Goal: Ask a question

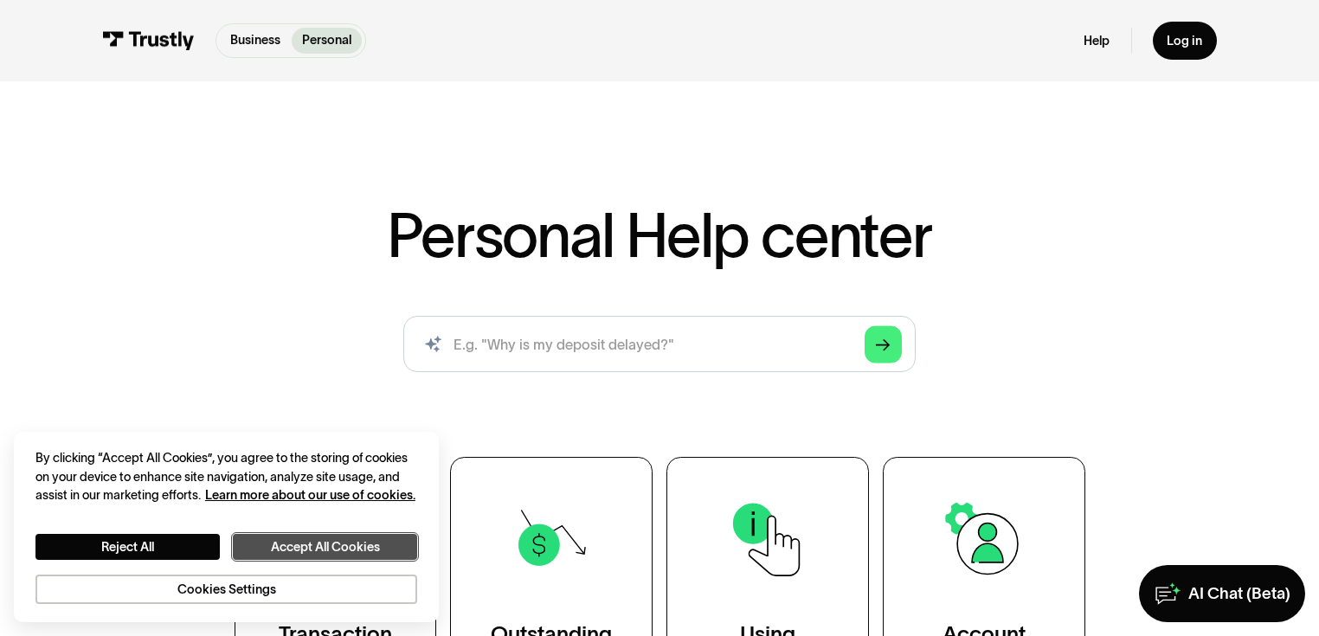
click at [374, 534] on button "Accept All Cookies" at bounding box center [325, 547] width 185 height 27
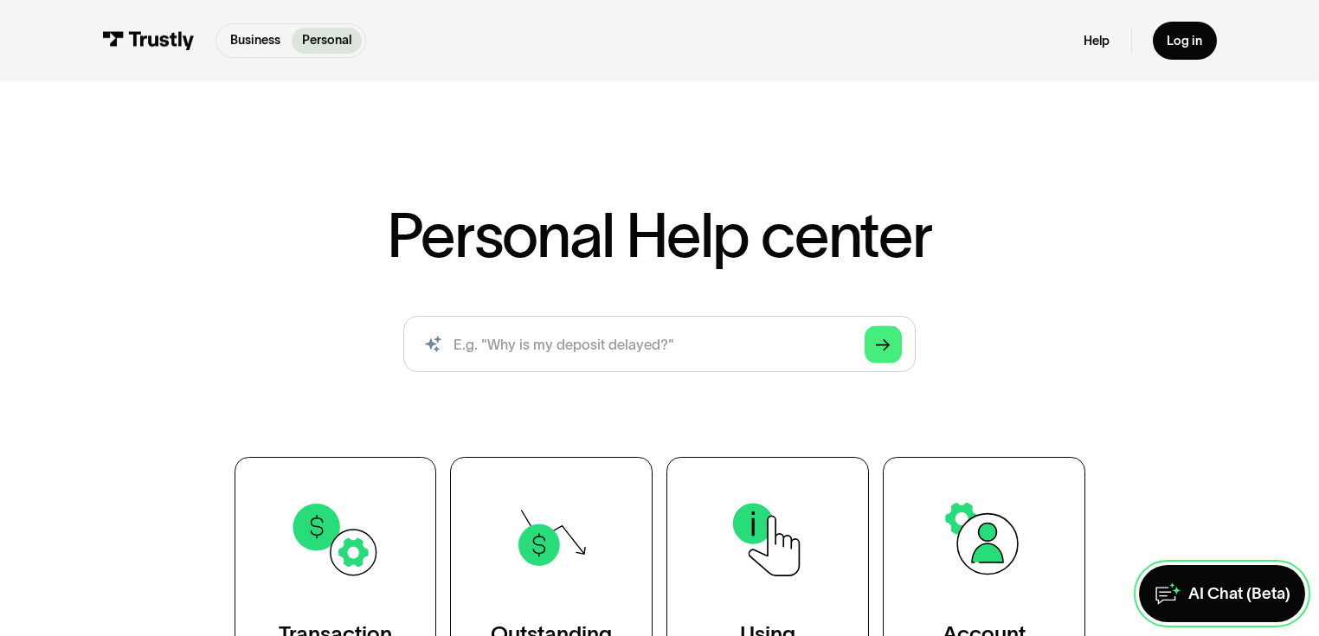
click at [1191, 598] on div "AI Chat (Beta)" at bounding box center [1240, 594] width 102 height 21
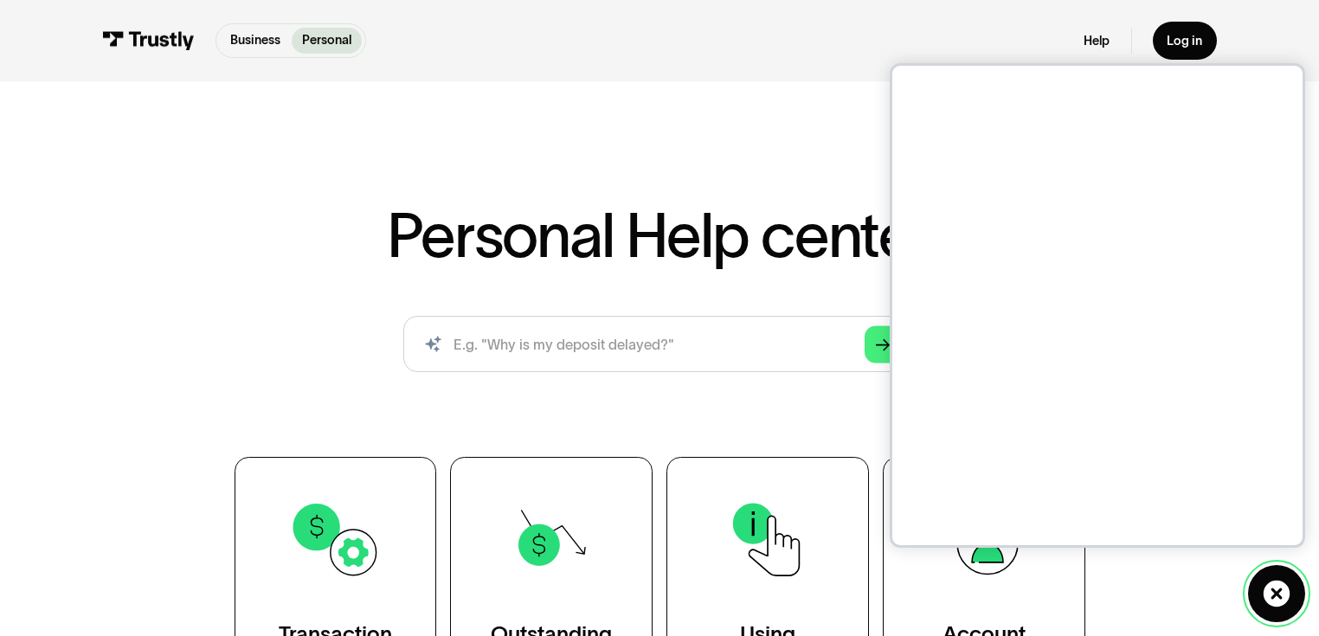
click at [1266, 588] on icon at bounding box center [1276, 593] width 27 height 27
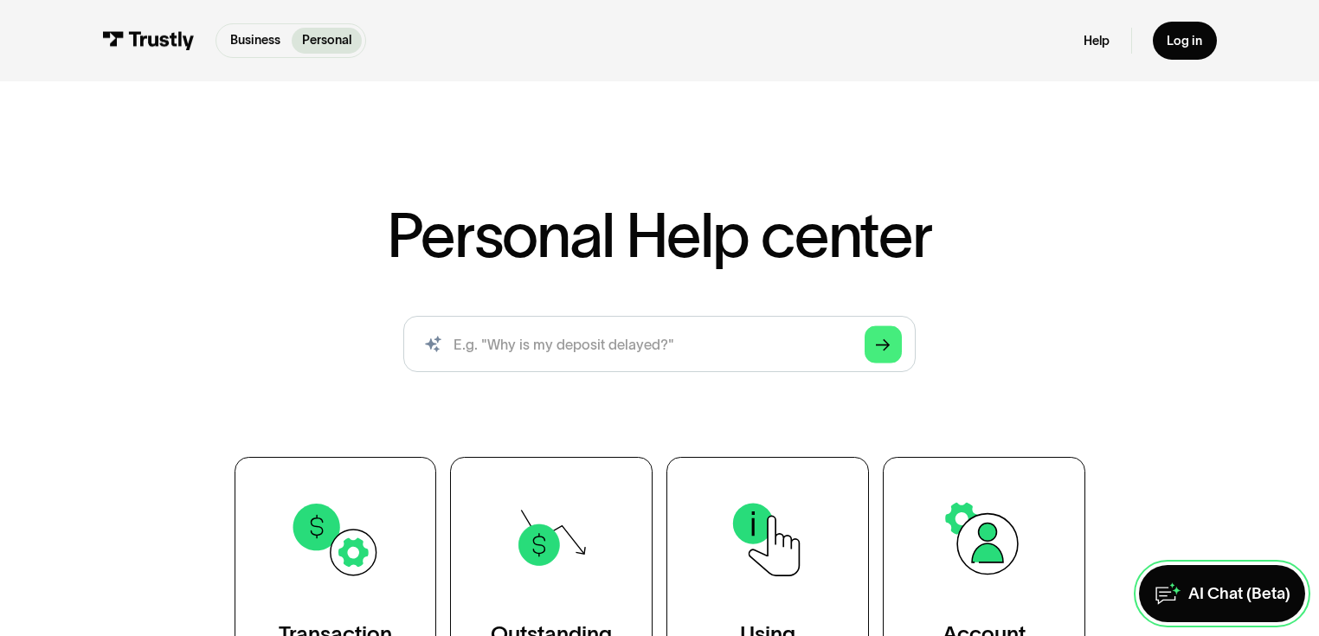
click at [1212, 588] on div "AI Chat (Beta)" at bounding box center [1240, 594] width 102 height 21
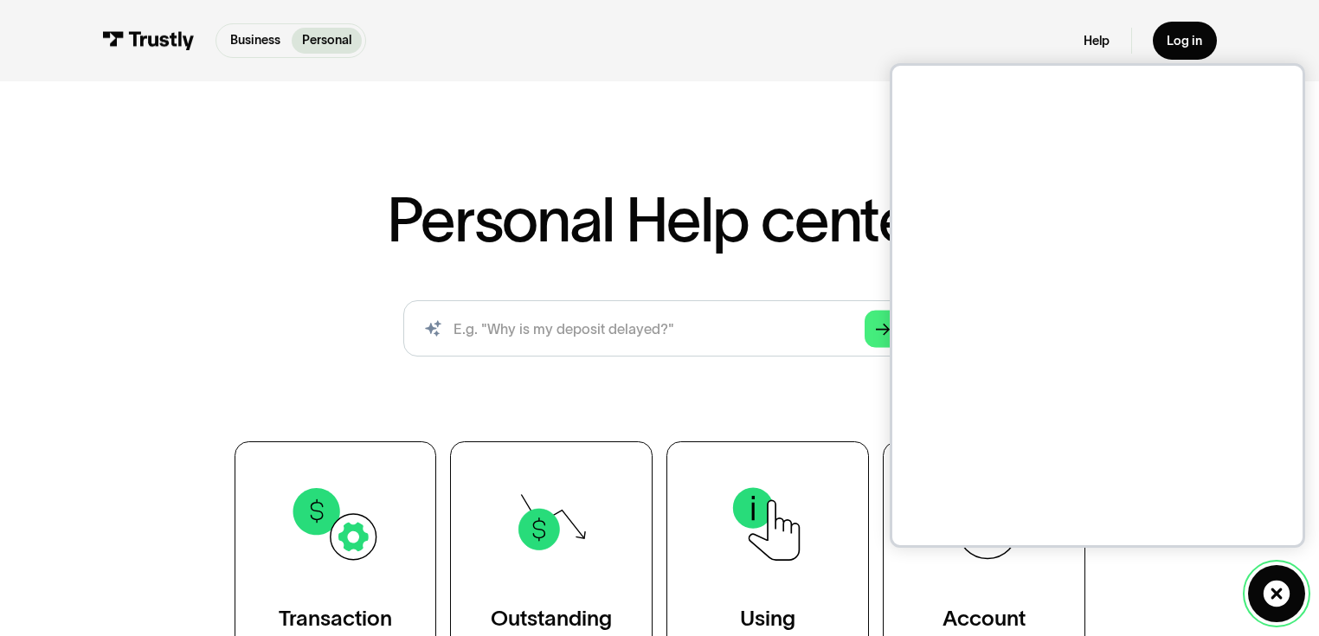
scroll to position [17, 0]
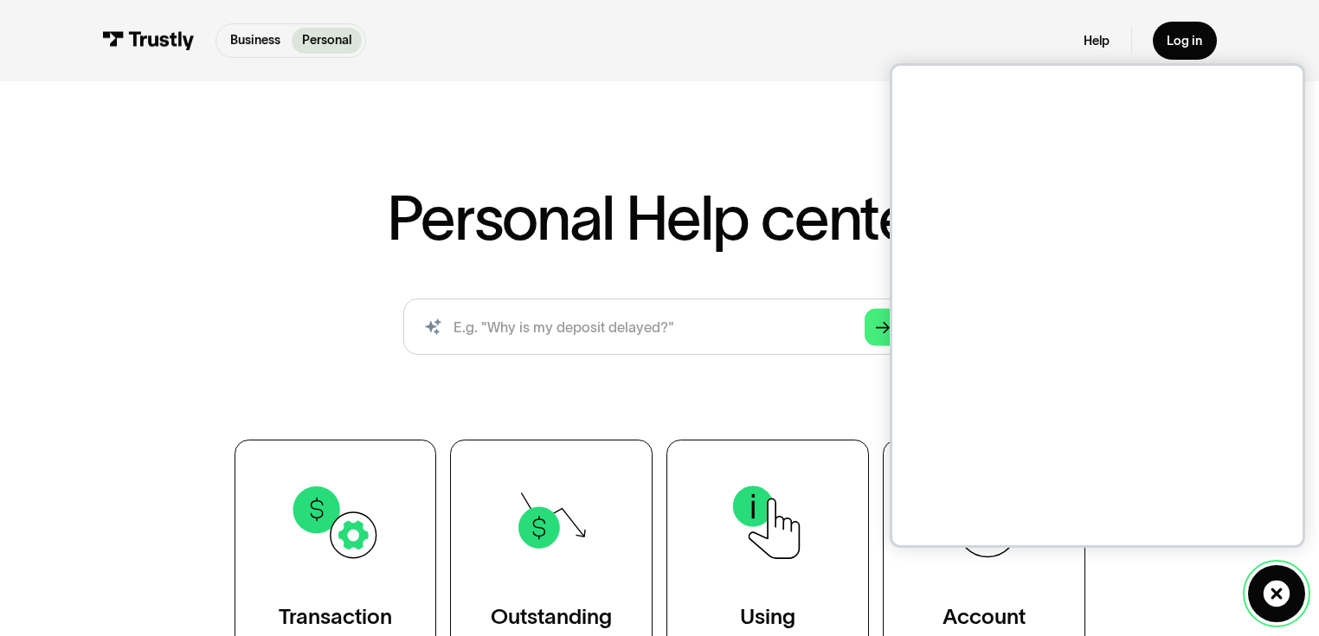
click at [1274, 597] on icon at bounding box center [1276, 593] width 27 height 27
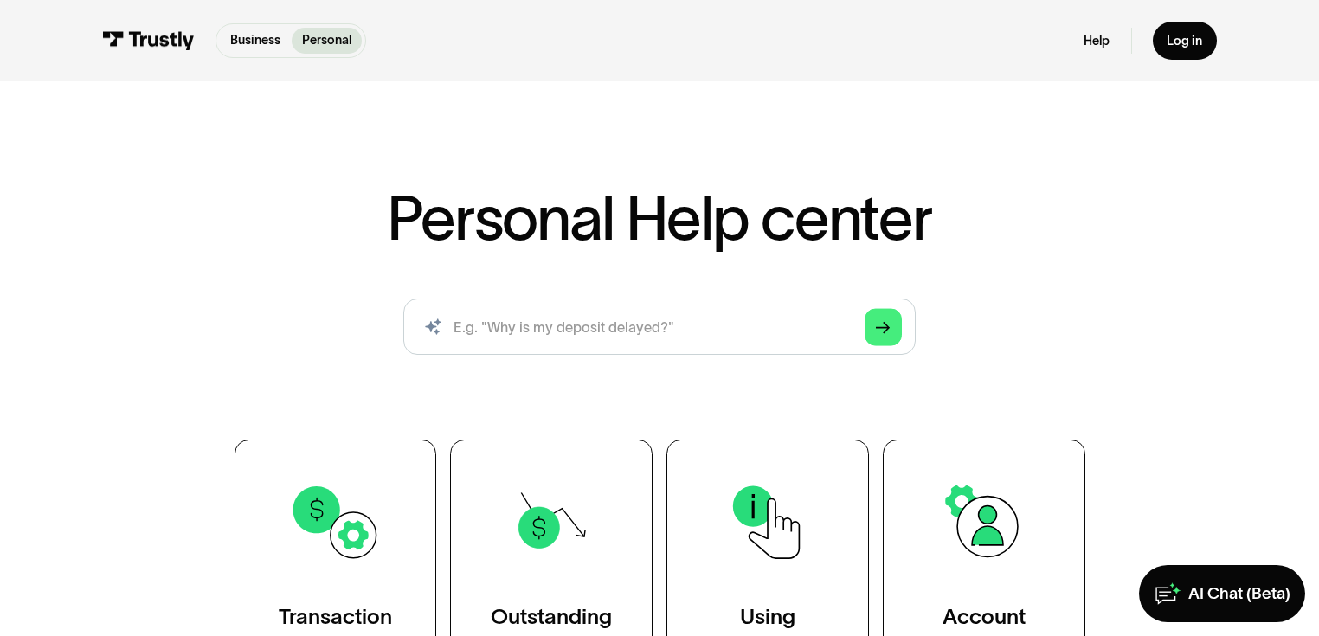
scroll to position [0, 0]
